Goal: Task Accomplishment & Management: Use online tool/utility

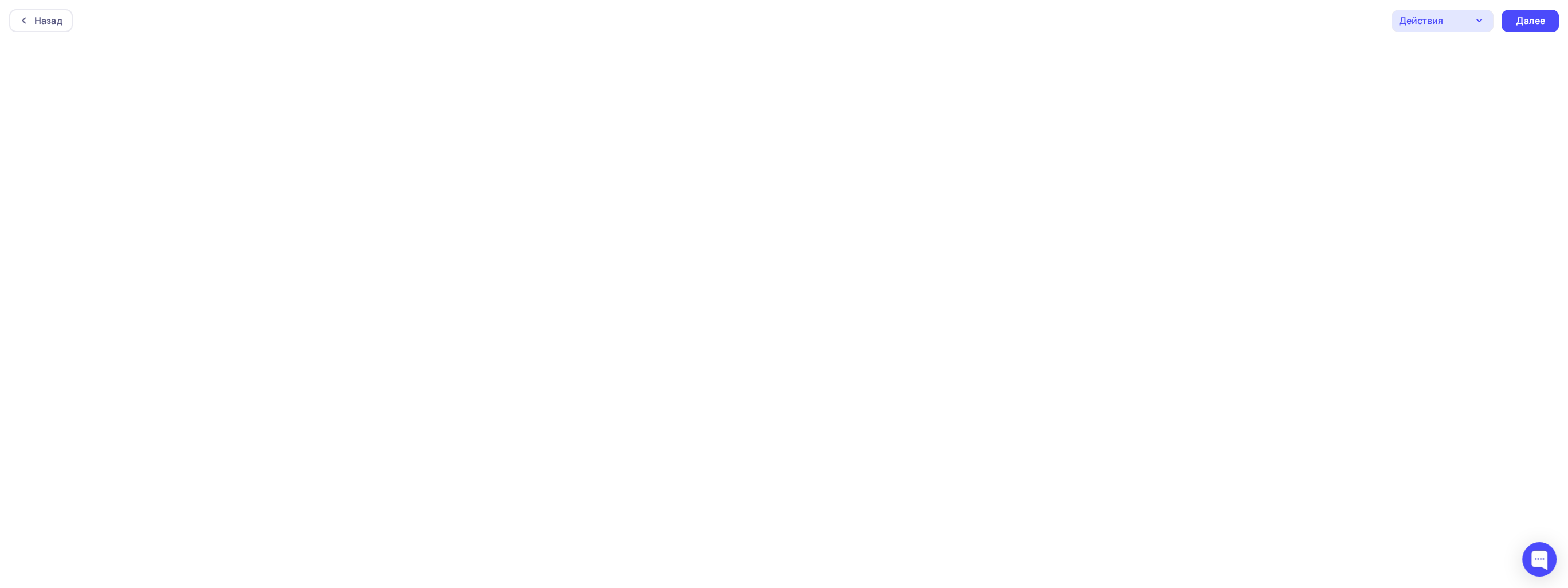
click at [1484, 14] on icon "button" at bounding box center [1479, 20] width 13 height 13
click at [1471, 71] on div "Предпросмотр" at bounding box center [1458, 77] width 70 height 13
click at [1519, 26] on div "Далее" at bounding box center [1529, 21] width 30 height 13
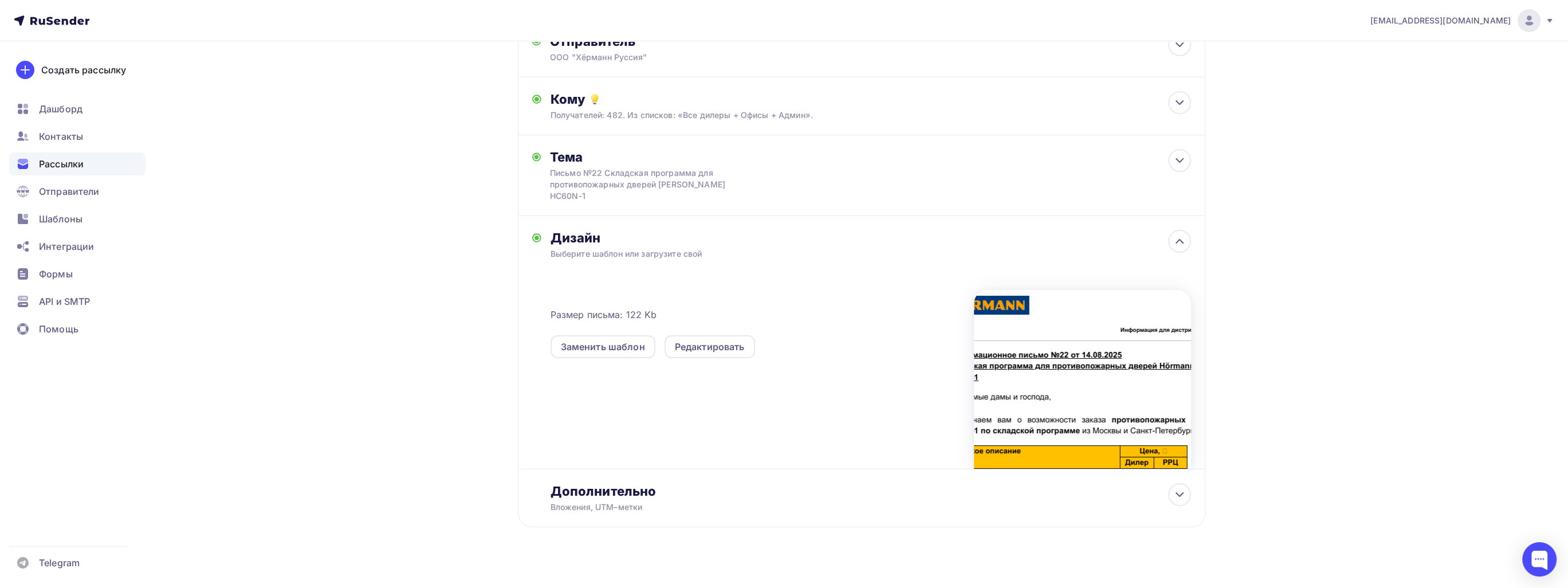
scroll to position [106, 0]
click at [1043, 482] on div "Дополнительно" at bounding box center [871, 490] width 640 height 16
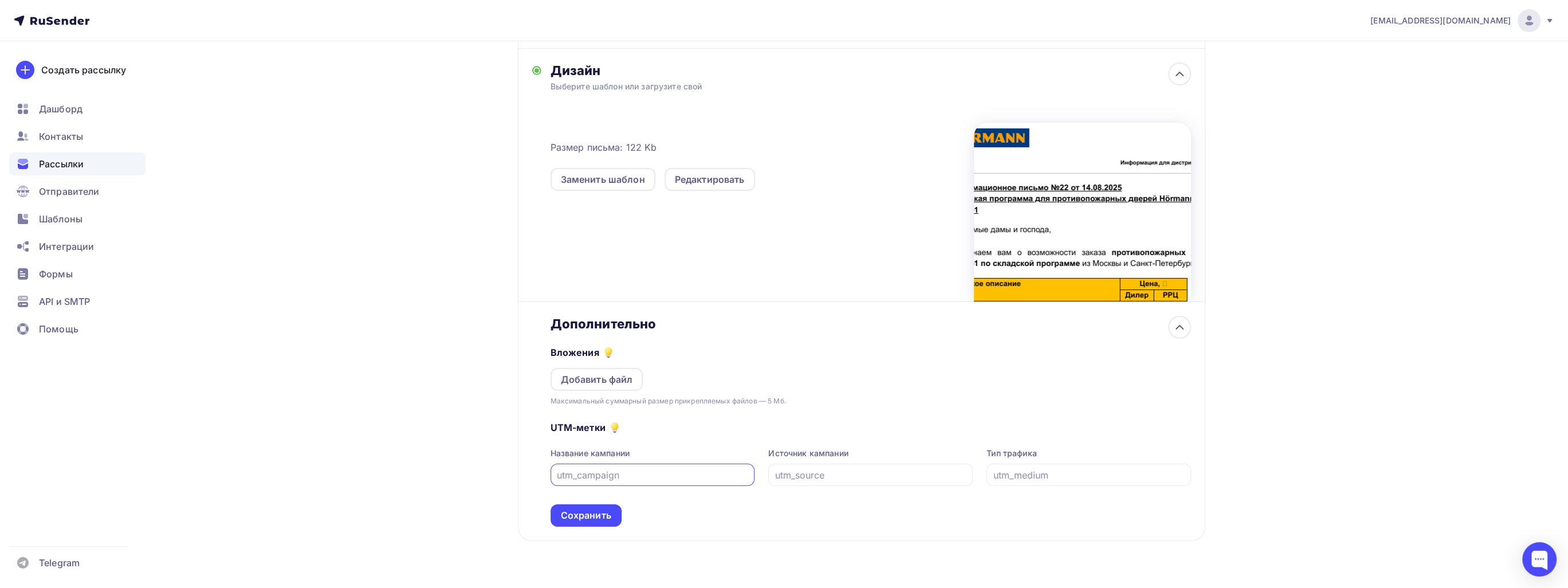
scroll to position [287, 0]
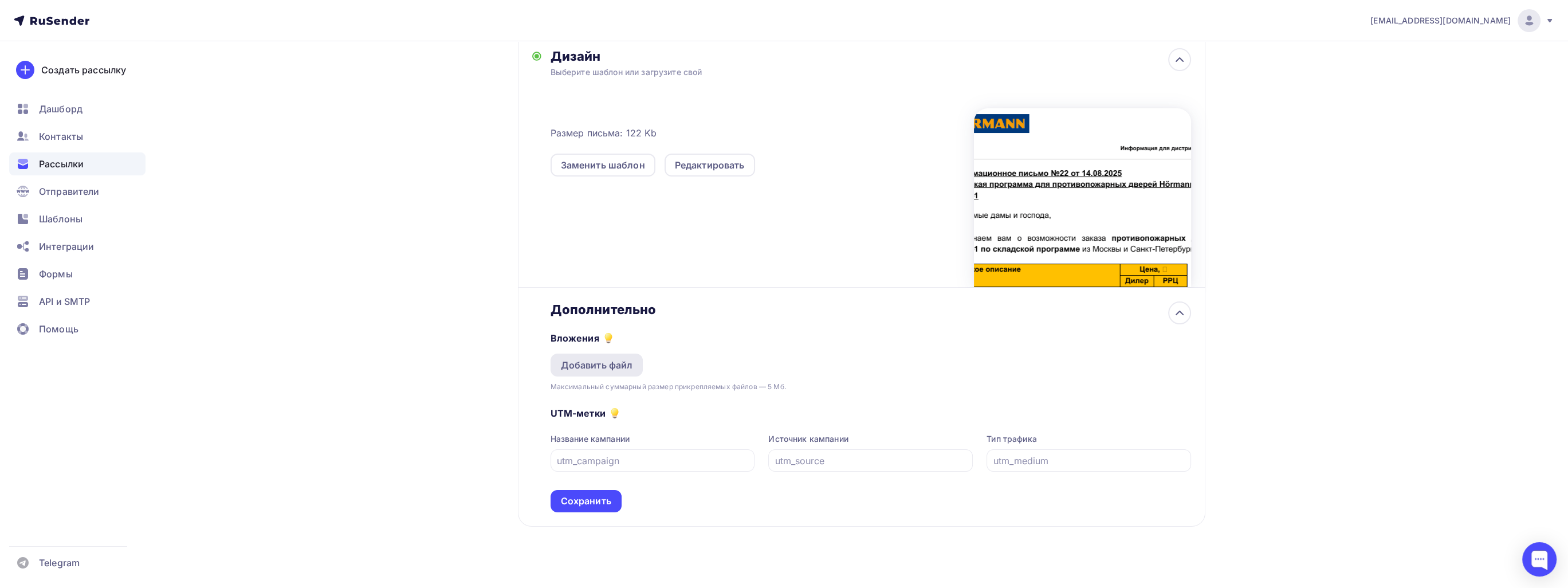
click at [610, 358] on div "Добавить файл" at bounding box center [597, 365] width 72 height 13
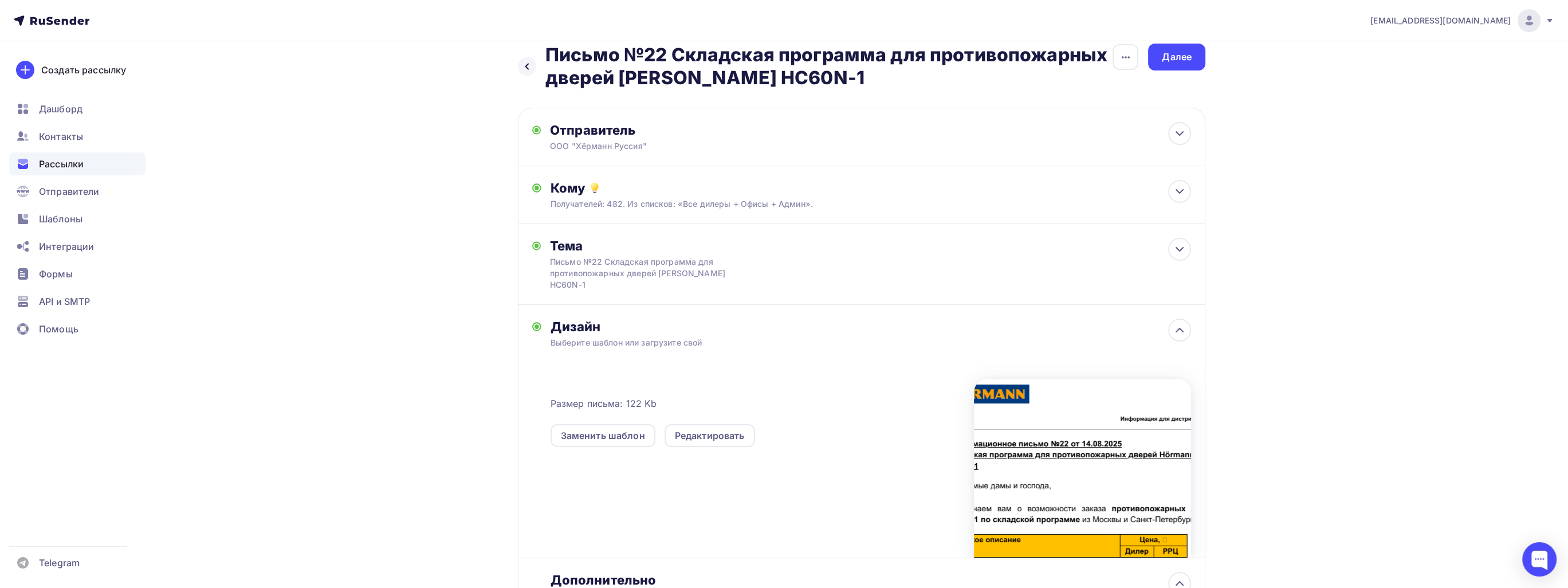
scroll to position [0, 0]
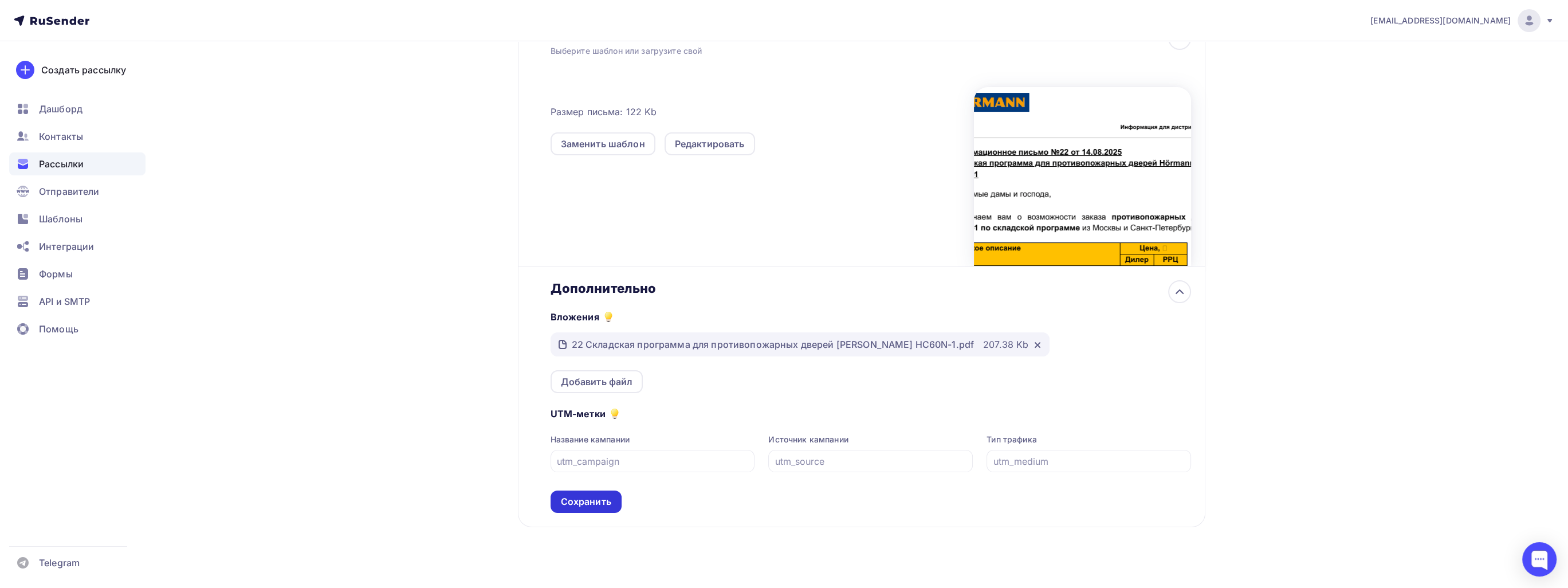
click at [583, 495] on div "Сохранить" at bounding box center [586, 502] width 50 height 13
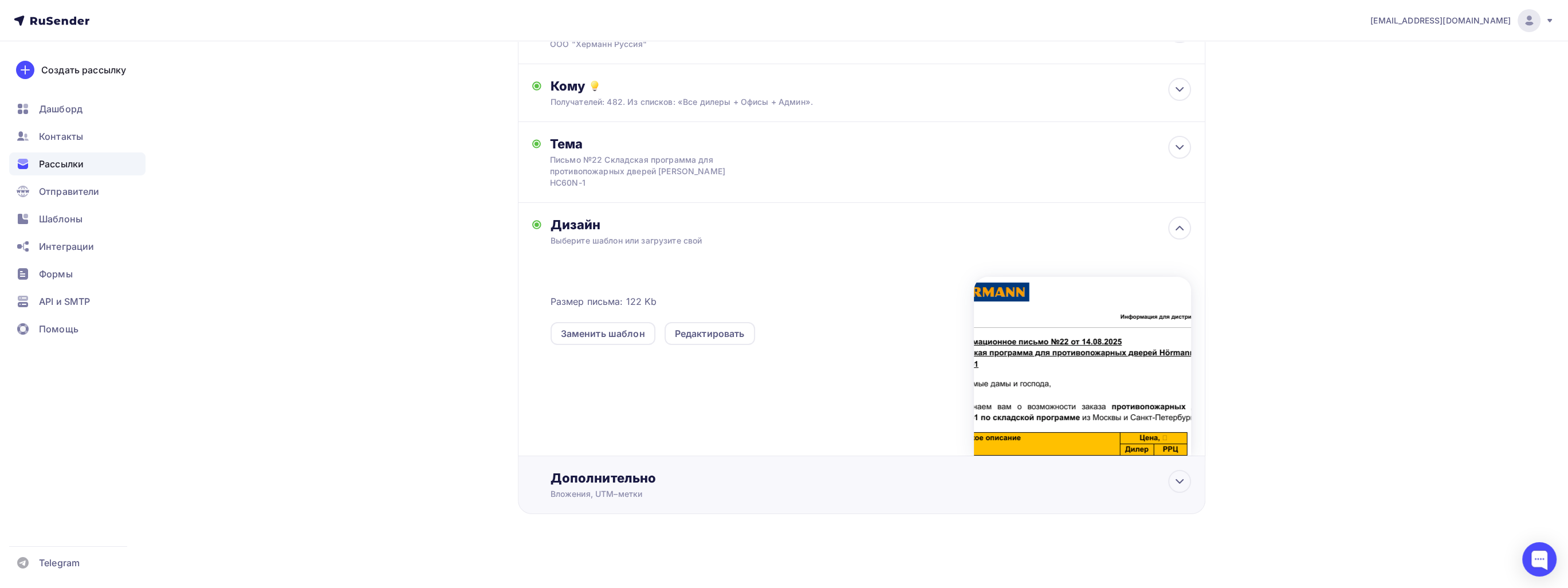
scroll to position [106, 0]
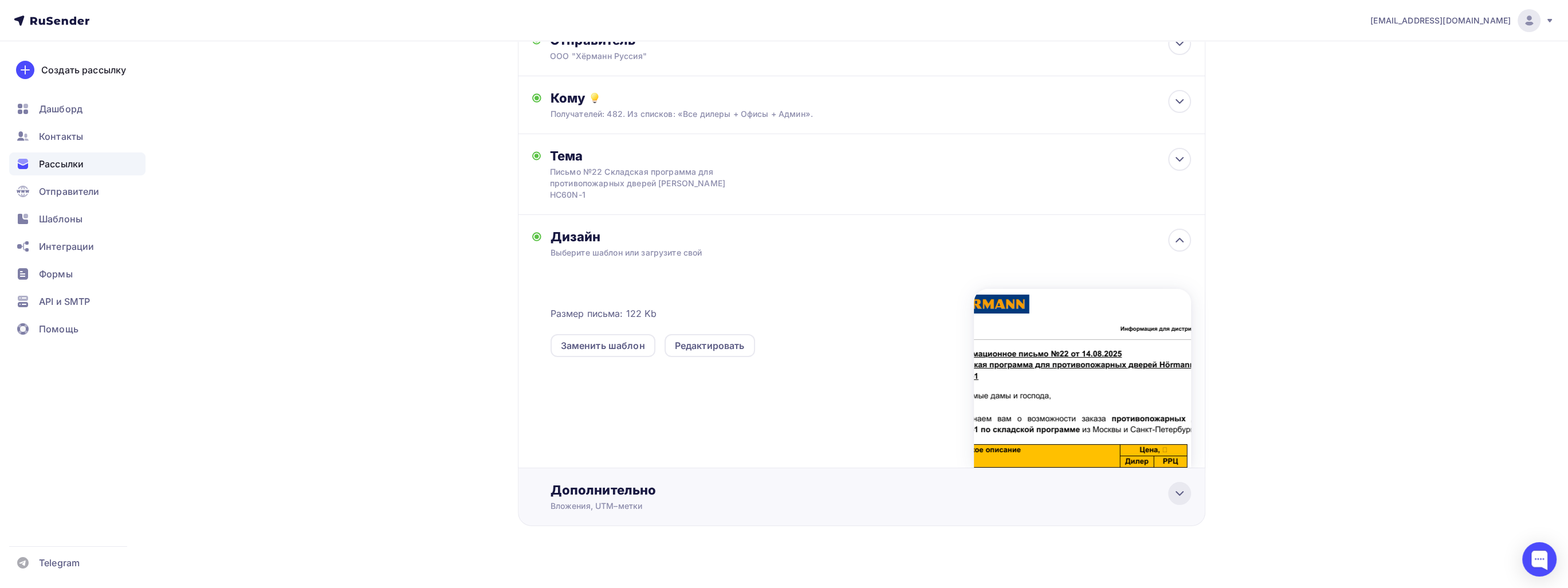
click at [1172, 484] on div at bounding box center [1179, 493] width 23 height 23
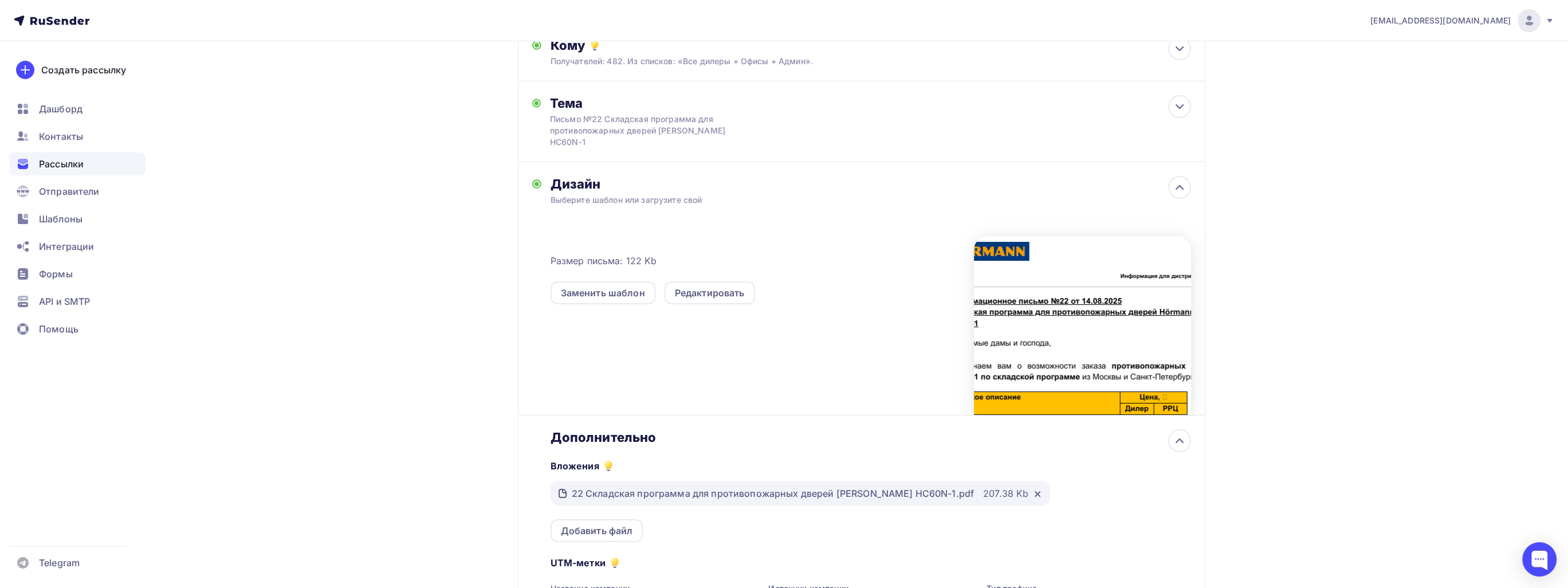
scroll to position [220, 0]
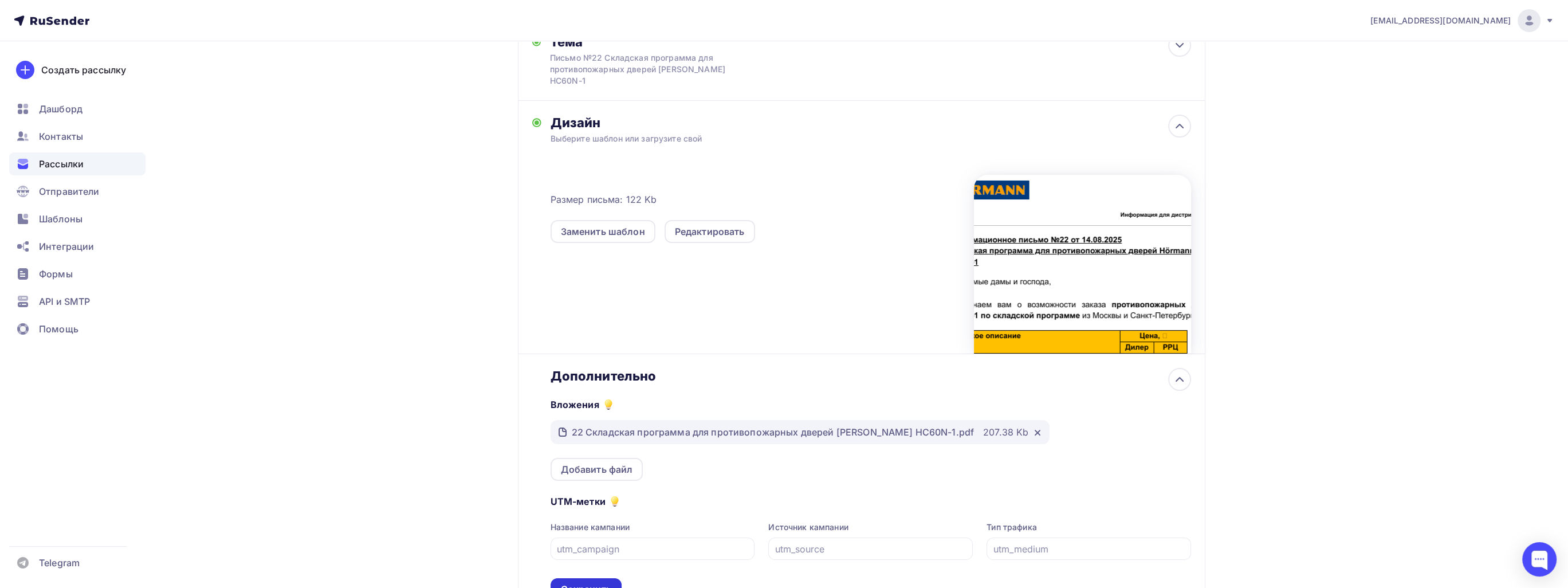
click at [613, 578] on div "Сохранить" at bounding box center [586, 589] width 71 height 22
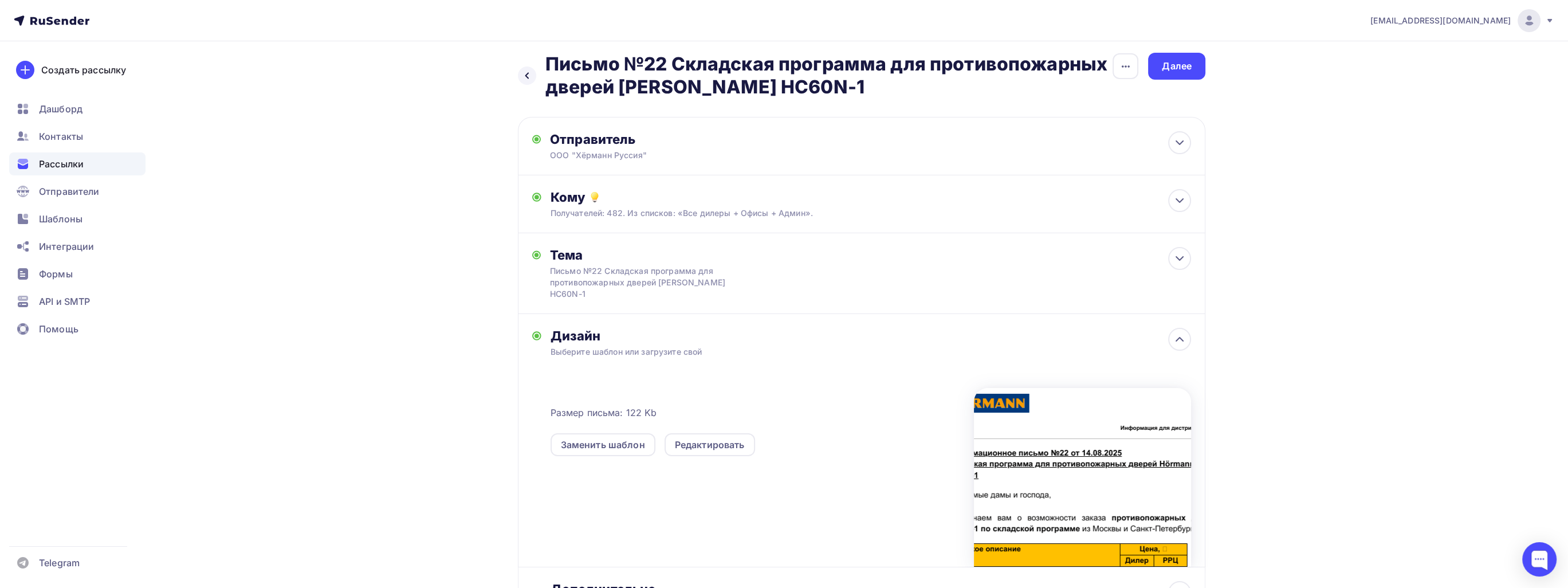
scroll to position [0, 0]
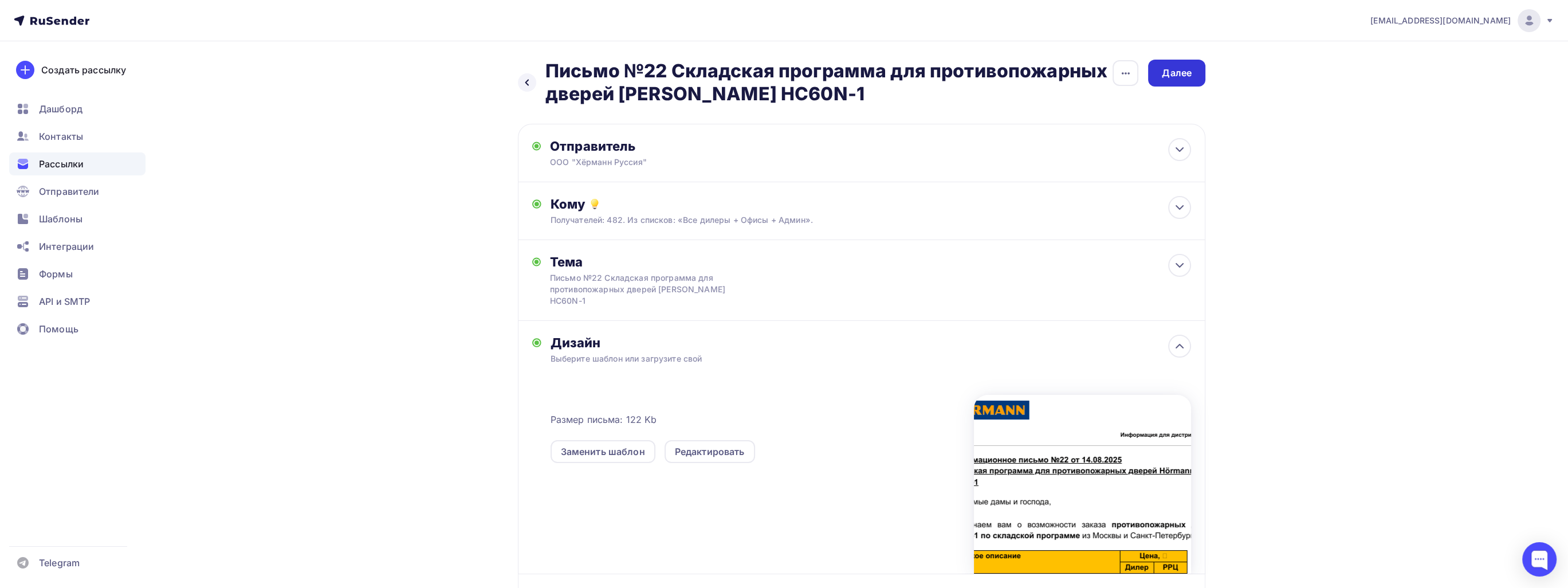
click at [1175, 77] on div "Далее" at bounding box center [1176, 74] width 30 height 13
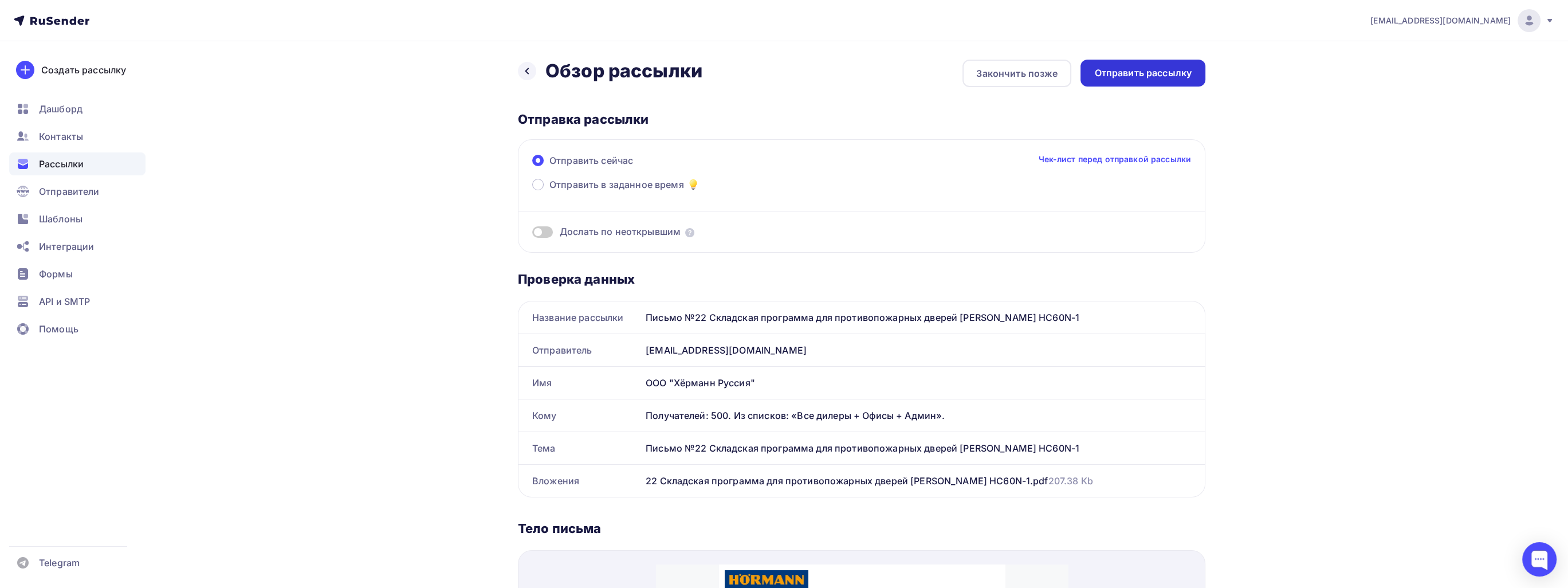
click at [1135, 80] on div "Отправить рассылку" at bounding box center [1142, 73] width 125 height 27
